Goal: Task Accomplishment & Management: Manage account settings

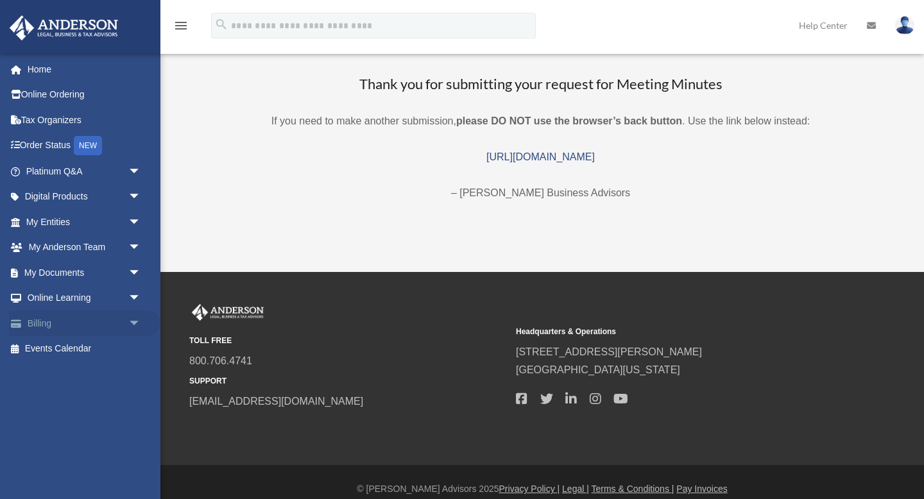
click at [47, 325] on link "Billing arrow_drop_down" at bounding box center [85, 324] width 152 height 26
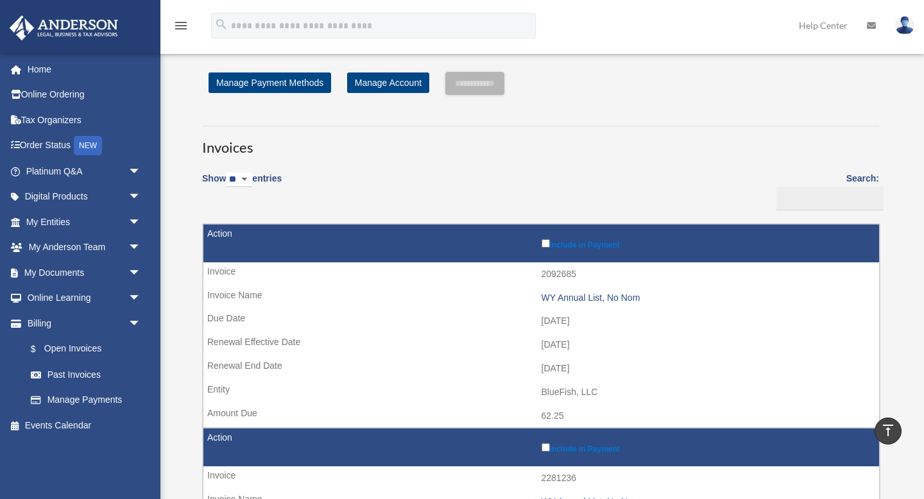
scroll to position [1, 0]
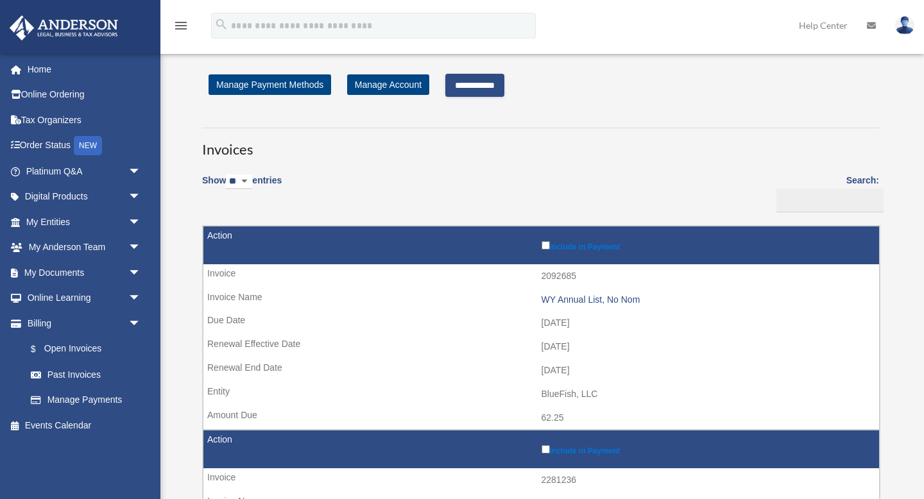
click at [504, 89] on input "**********" at bounding box center [475, 85] width 59 height 23
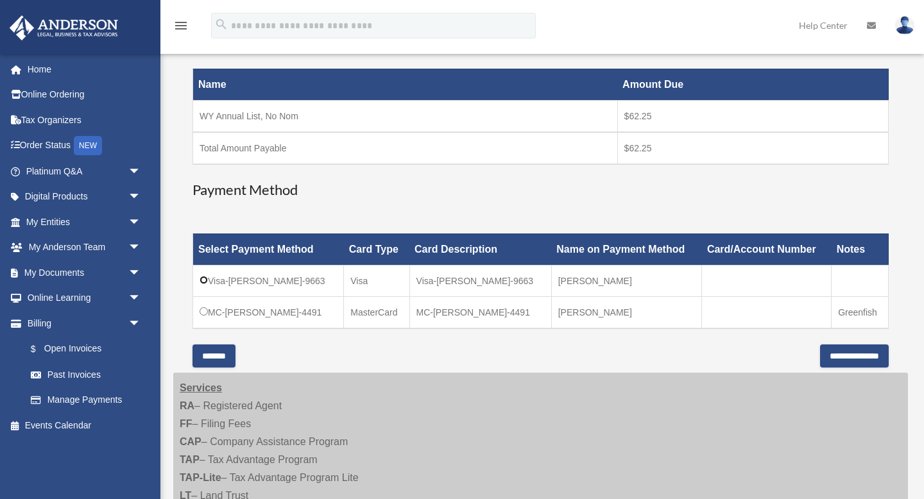
scroll to position [206, 0]
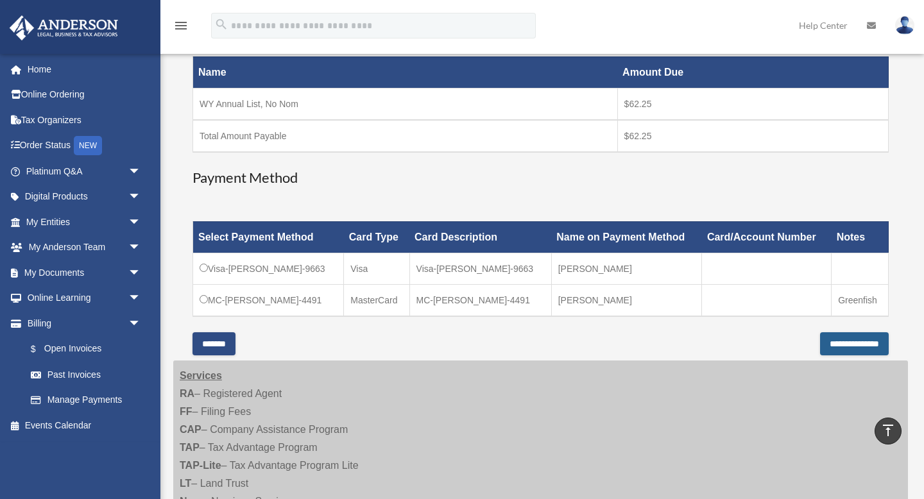
click at [824, 343] on input "**********" at bounding box center [854, 344] width 69 height 23
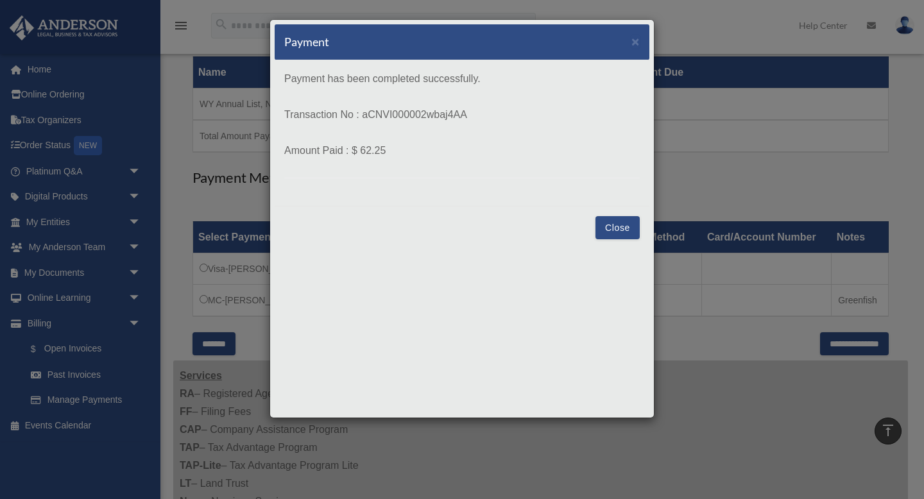
click at [615, 224] on button "Close" at bounding box center [618, 227] width 44 height 23
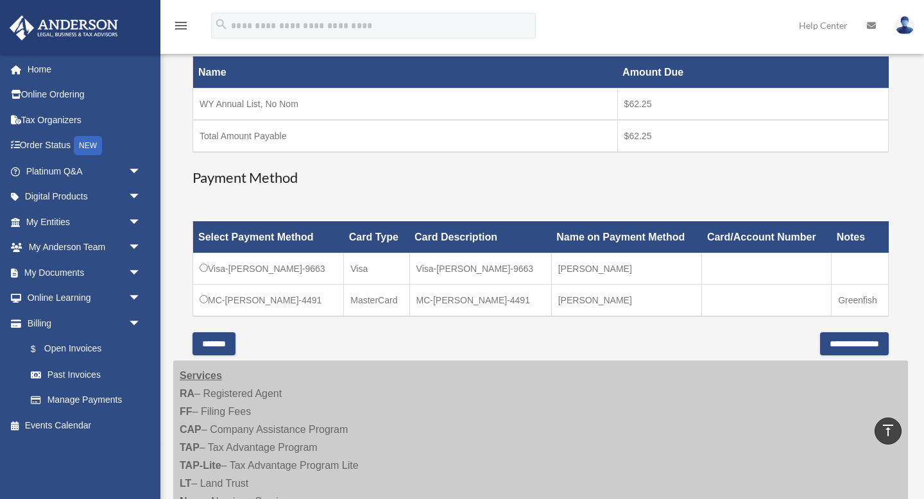
scroll to position [0, 0]
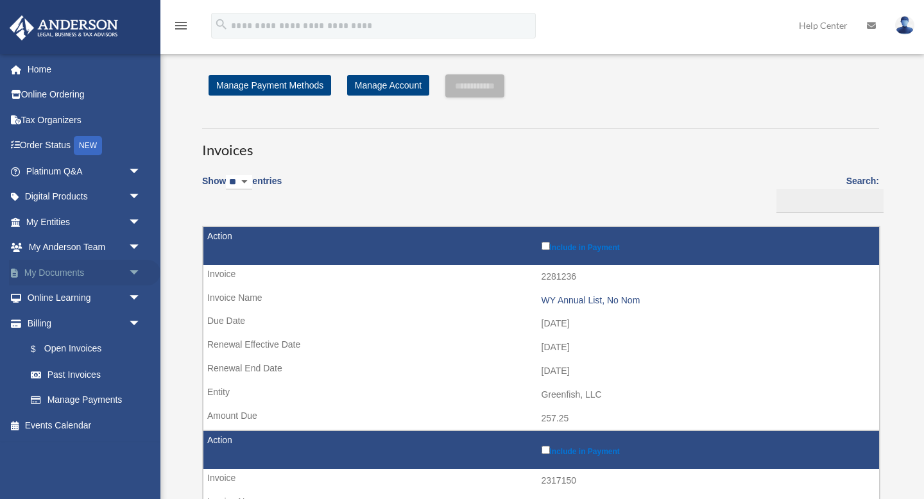
click at [65, 271] on link "My Documents arrow_drop_down" at bounding box center [85, 273] width 152 height 26
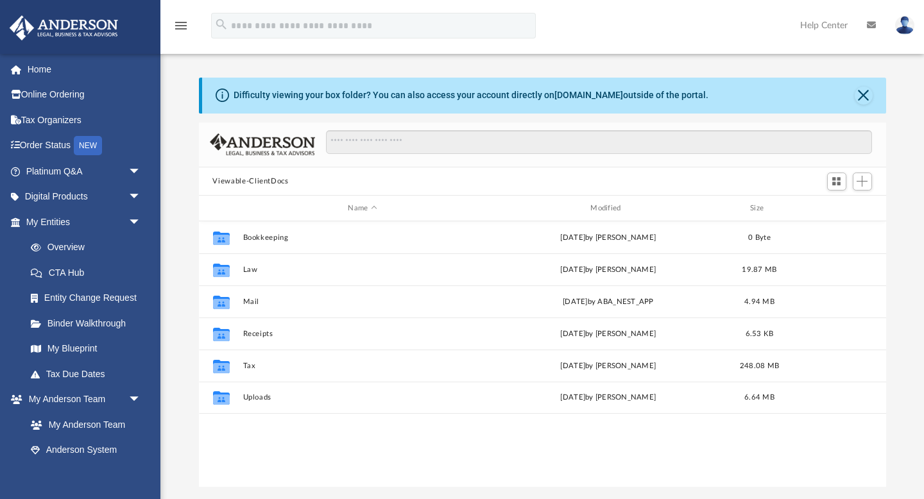
scroll to position [291, 688]
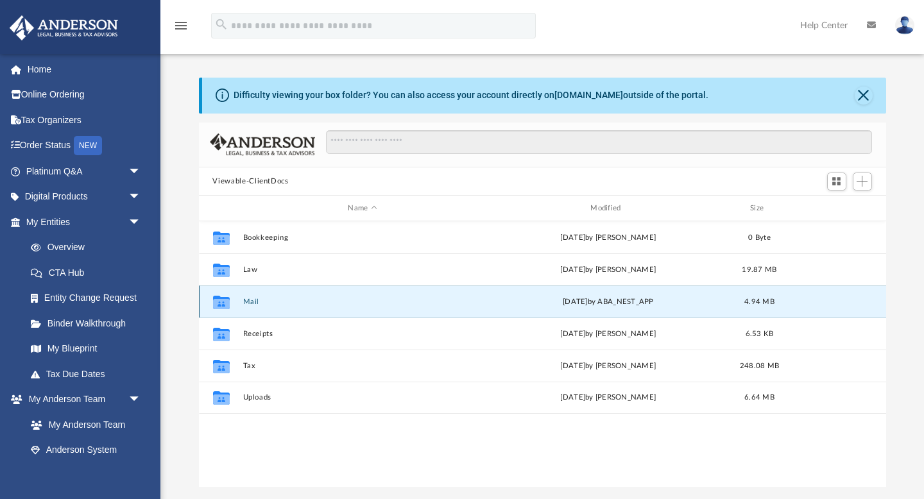
click at [249, 304] on button "Mail" at bounding box center [363, 302] width 240 height 8
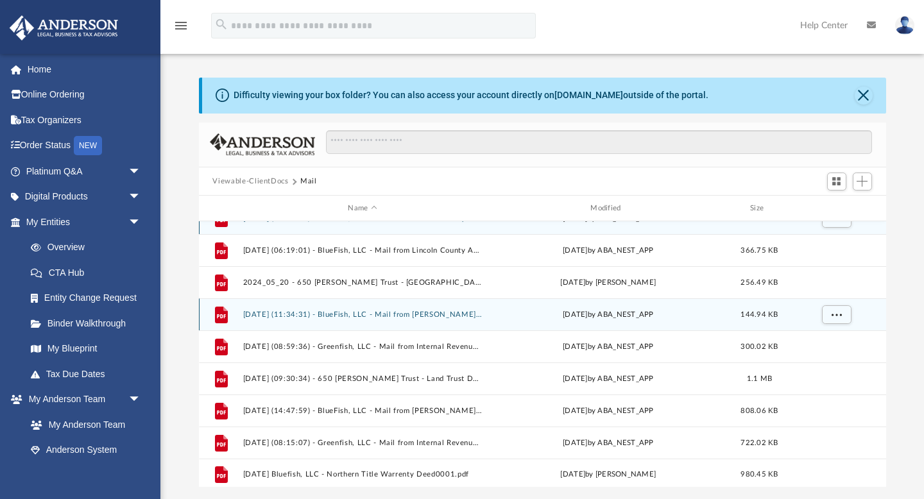
scroll to position [22, 0]
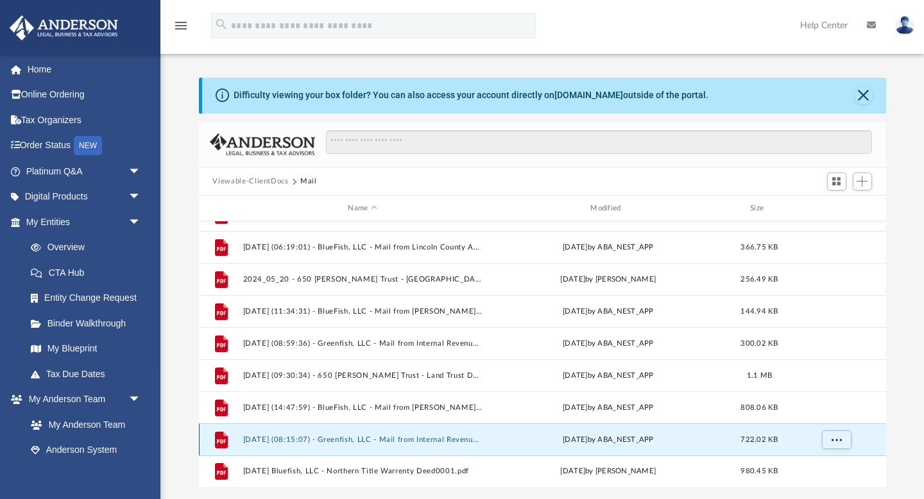
click at [416, 440] on button "2025.07.17 (08:15:07) - Greenfish, LLC - Mail from Internal Revenue Service.pdf" at bounding box center [363, 440] width 240 height 8
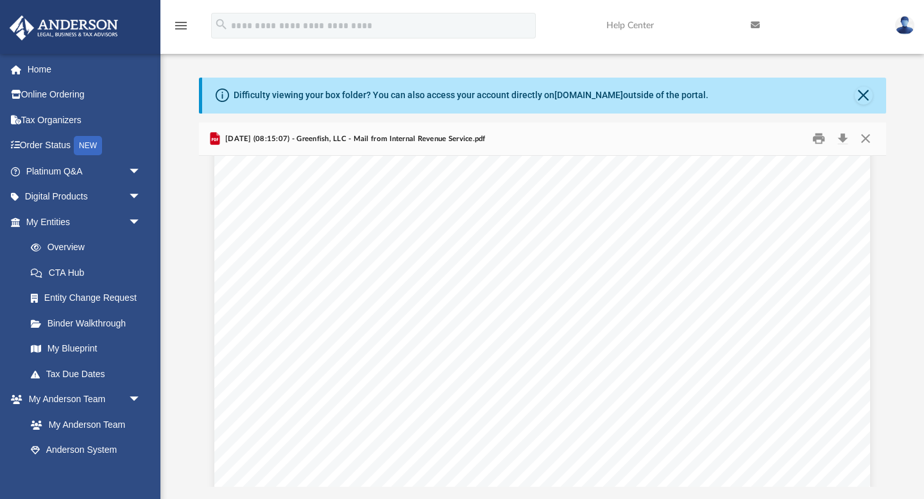
scroll to position [0, 0]
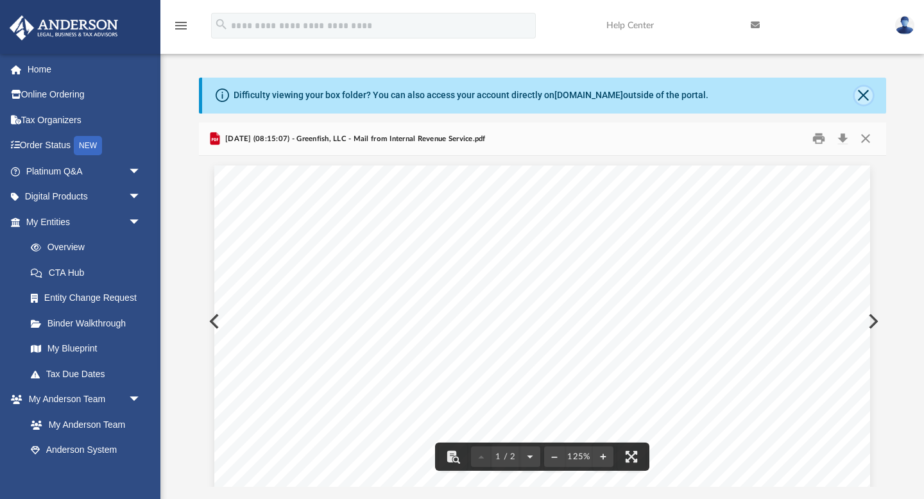
click at [864, 94] on button "Close" at bounding box center [864, 96] width 18 height 18
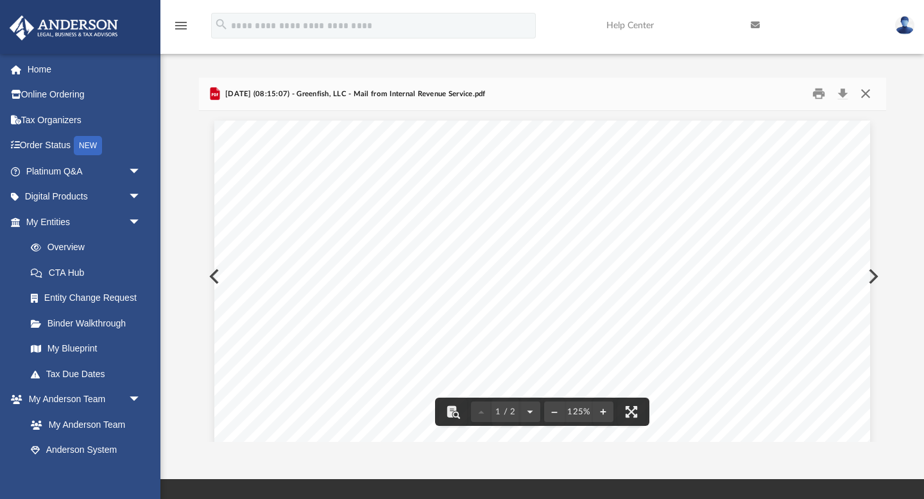
click at [867, 94] on button "Close" at bounding box center [865, 94] width 23 height 20
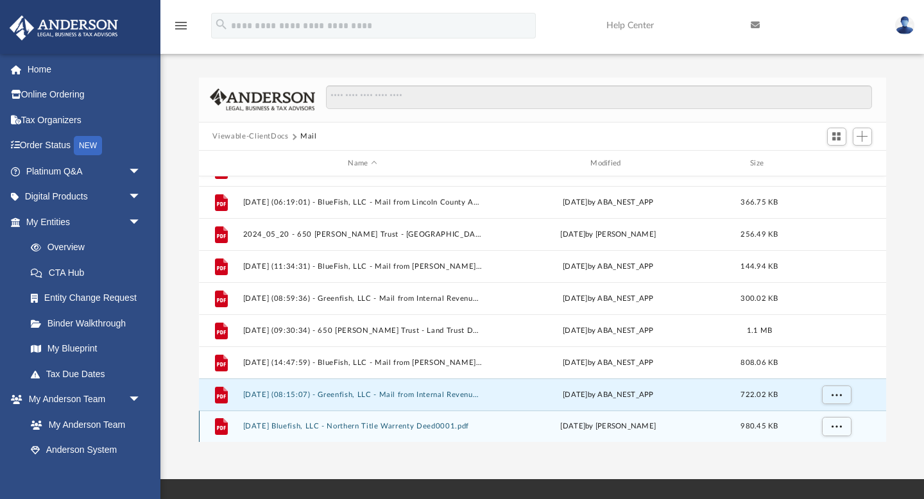
click at [403, 424] on button "7-16-2024 Bluefish, LLC - Northern Title Warrenty Deed0001.pdf" at bounding box center [363, 427] width 240 height 8
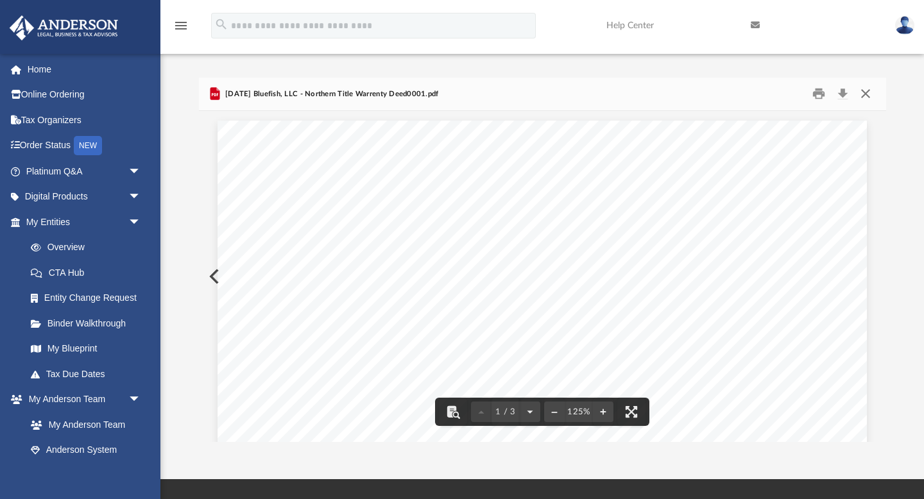
click at [868, 96] on button "Close" at bounding box center [865, 94] width 23 height 20
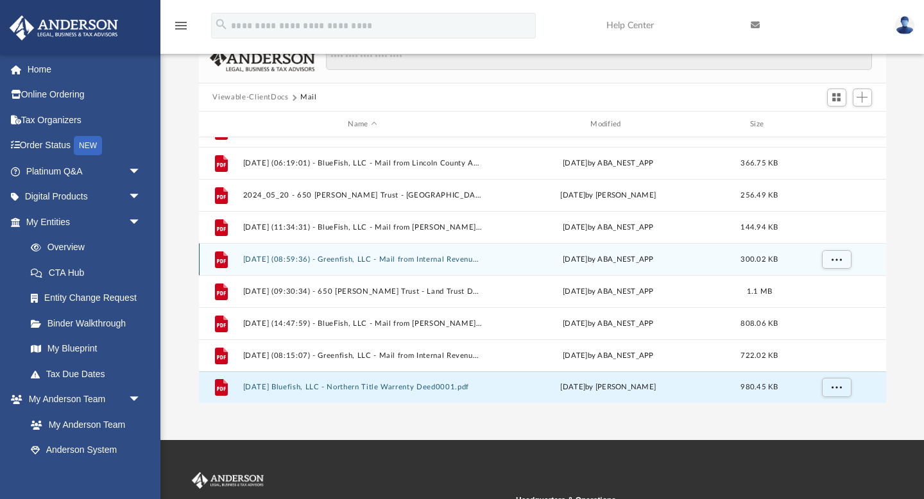
scroll to position [40, 0]
